Goal: Transaction & Acquisition: Purchase product/service

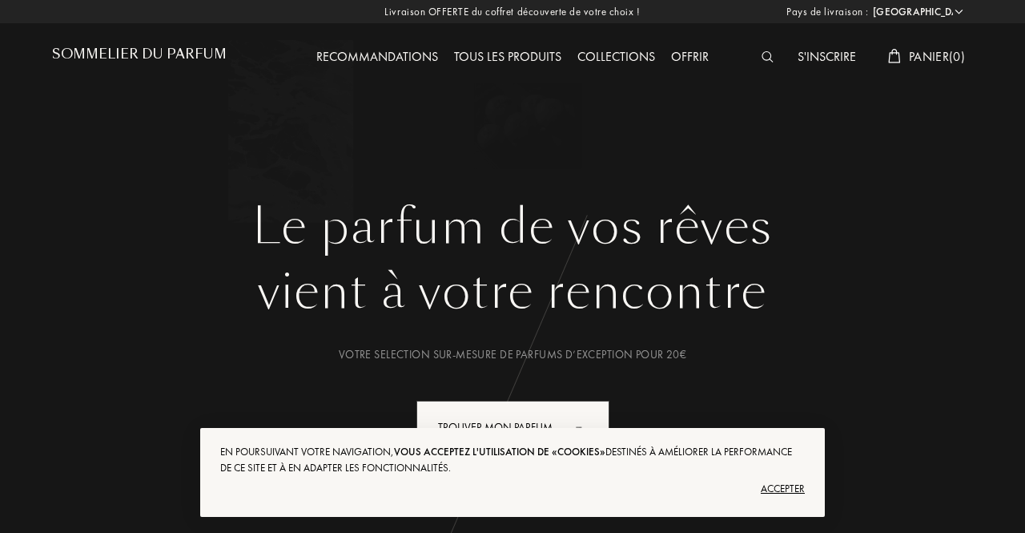
select select "FR"
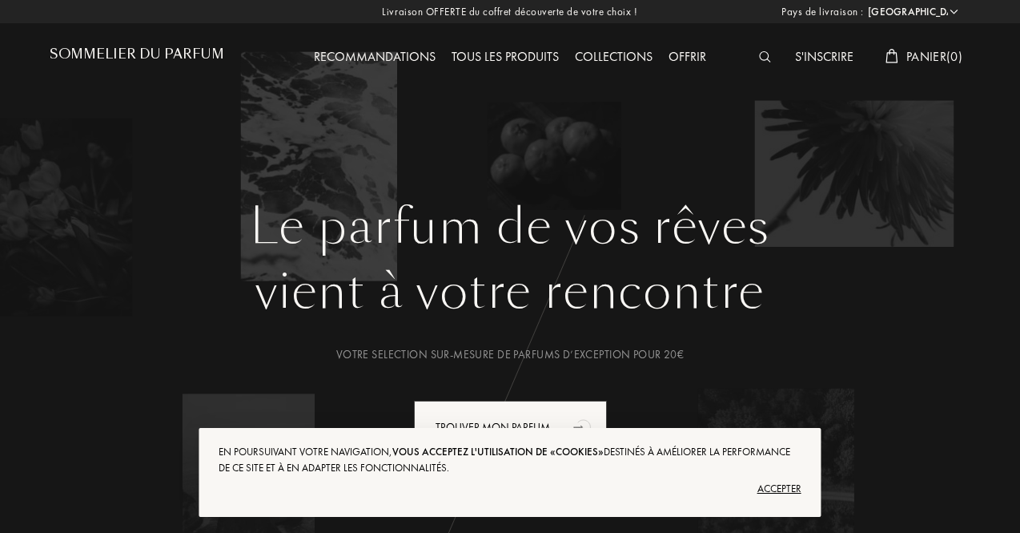
drag, startPoint x: 790, startPoint y: 477, endPoint x: 770, endPoint y: 452, distance: 31.9
click at [790, 477] on div "Accepter" at bounding box center [510, 489] width 582 height 26
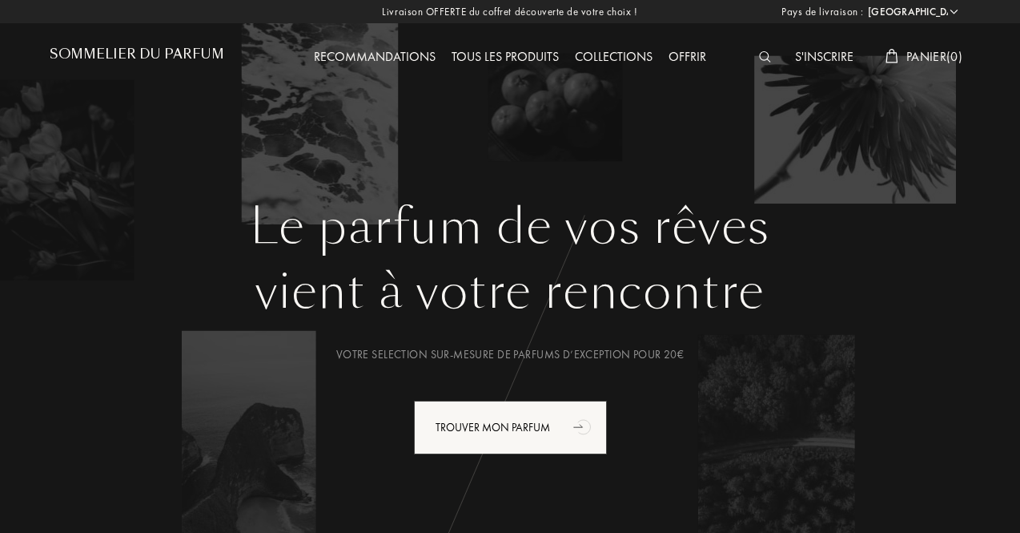
click at [762, 47] on div at bounding box center [769, 57] width 36 height 21
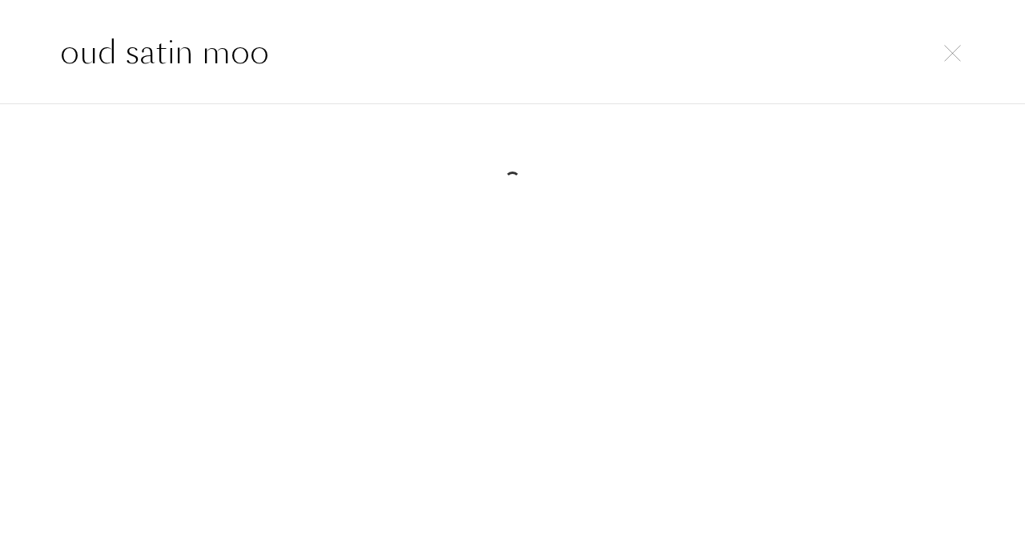
type input "oud satin mood"
drag, startPoint x: 625, startPoint y: 56, endPoint x: 64, endPoint y: 65, distance: 560.6
click at [64, 63] on input "oud satin mood" at bounding box center [512, 52] width 969 height 48
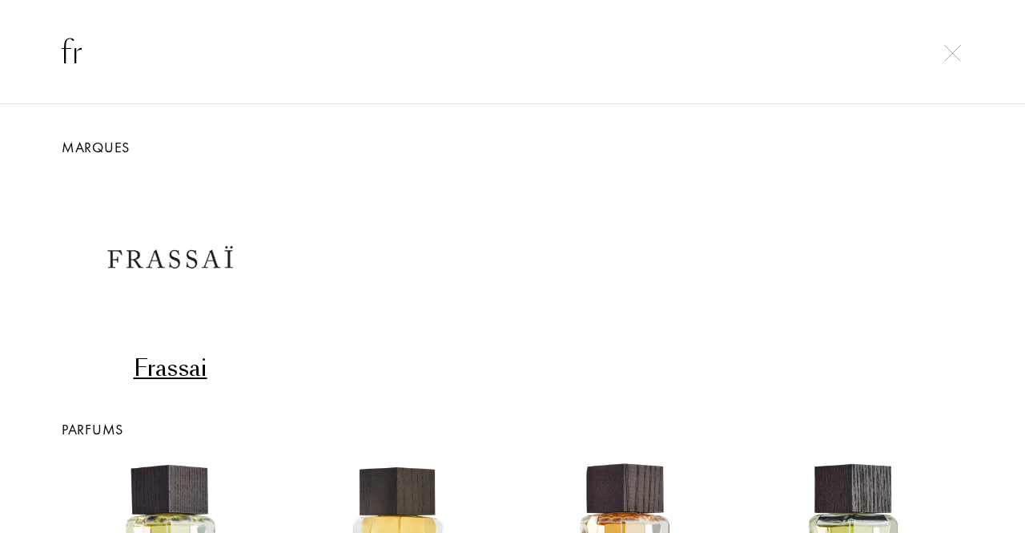
type input "f"
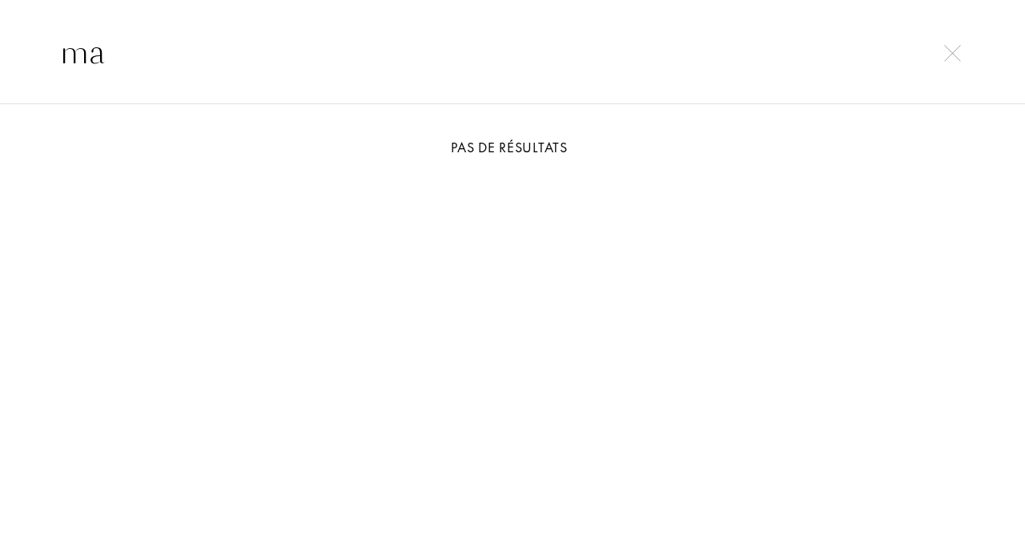
type input "m"
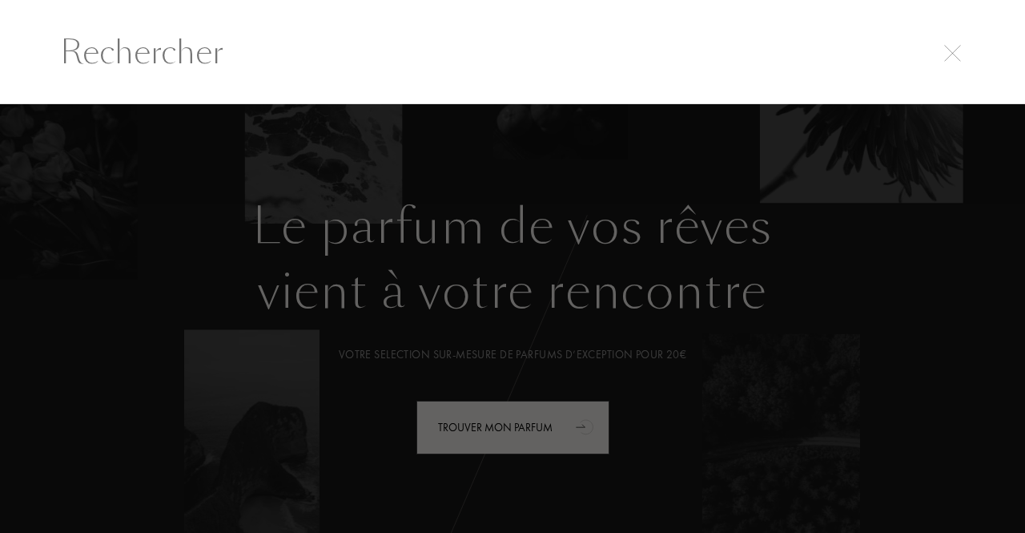
drag, startPoint x: 940, startPoint y: 62, endPoint x: 949, endPoint y: 60, distance: 9.0
click at [940, 62] on input "text" at bounding box center [512, 52] width 969 height 48
click at [969, 52] on input "text" at bounding box center [512, 52] width 969 height 48
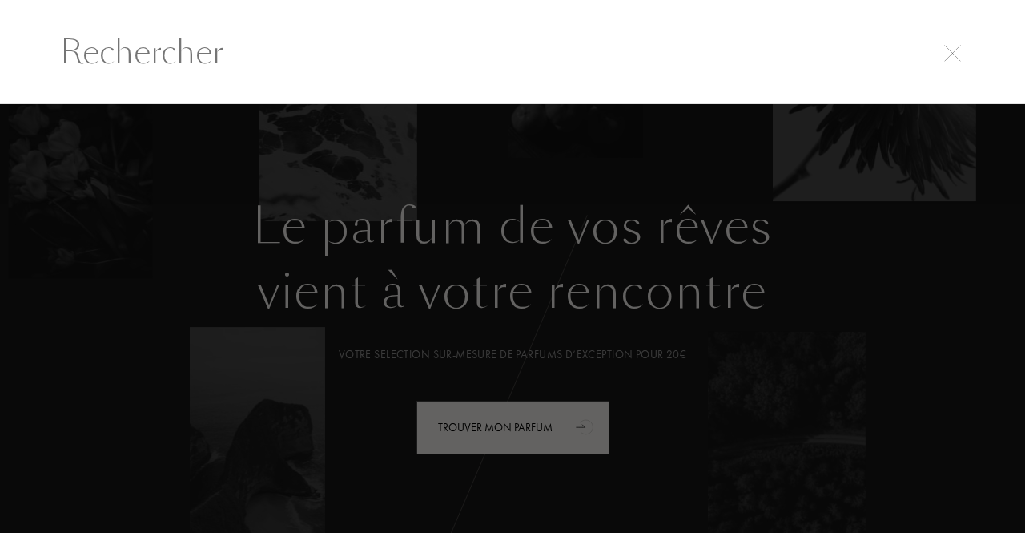
click at [956, 47] on img at bounding box center [952, 53] width 17 height 17
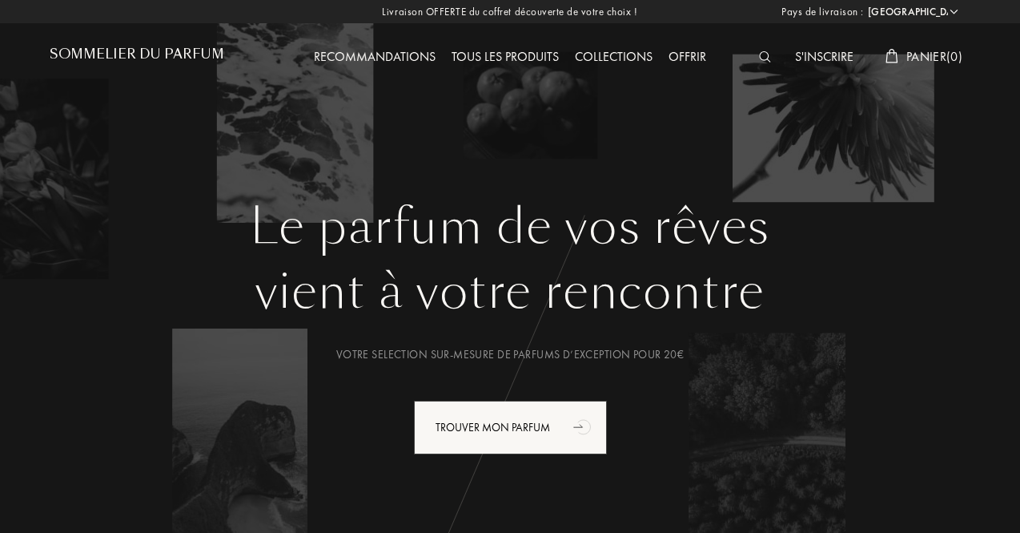
click at [457, 58] on div "Tous les produits" at bounding box center [505, 57] width 123 height 21
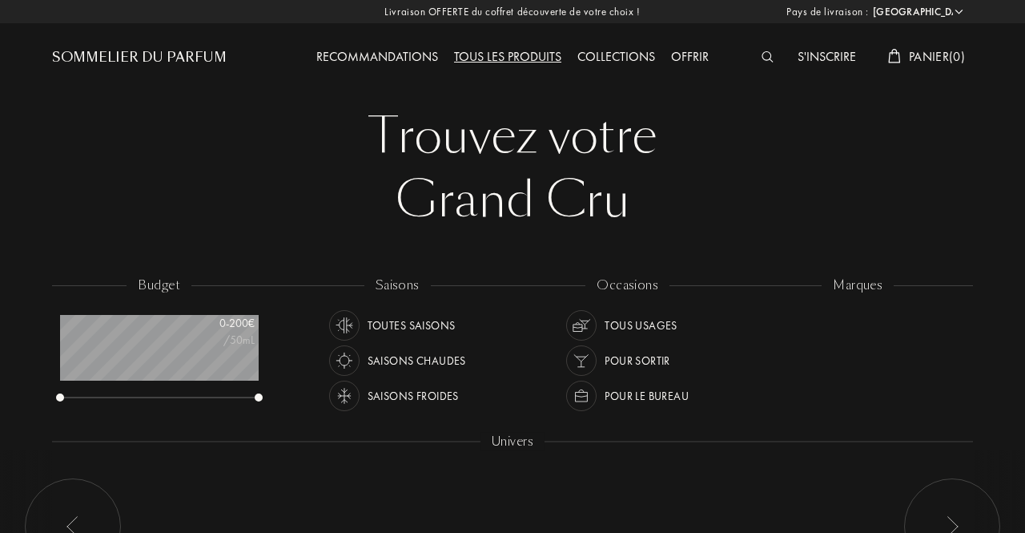
select select "FR"
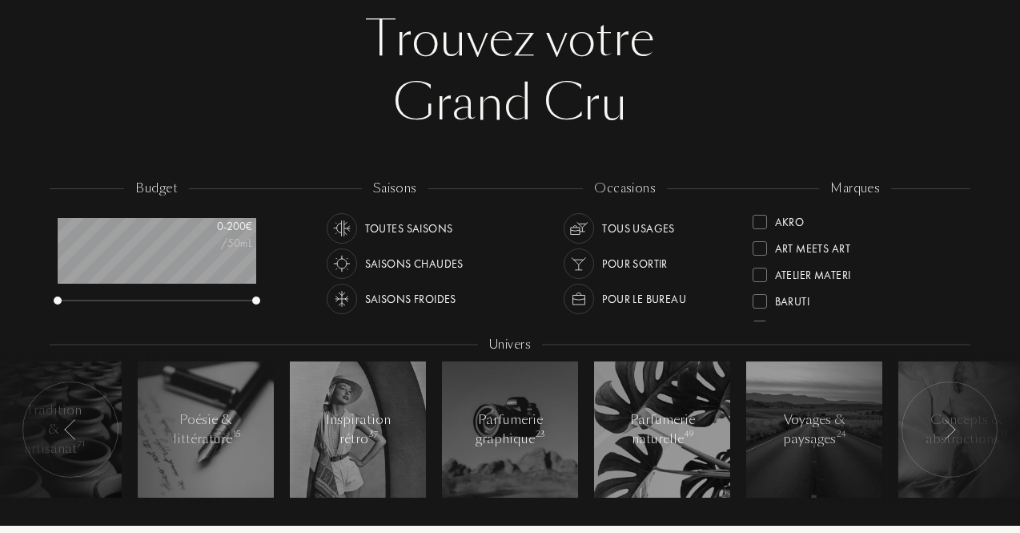
scroll to position [133, 0]
